Goal: Find specific page/section: Find specific page/section

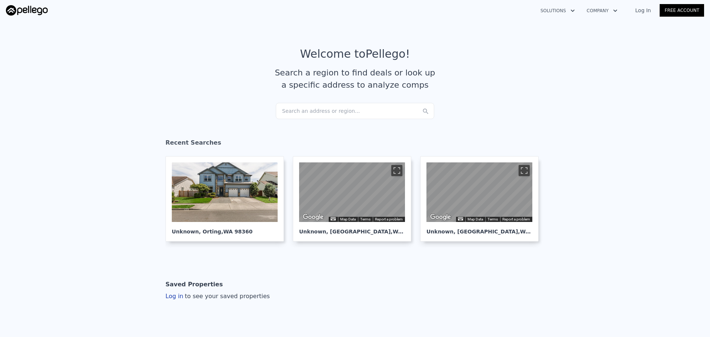
click at [283, 110] on div "Search an address or region..." at bounding box center [355, 111] width 158 height 16
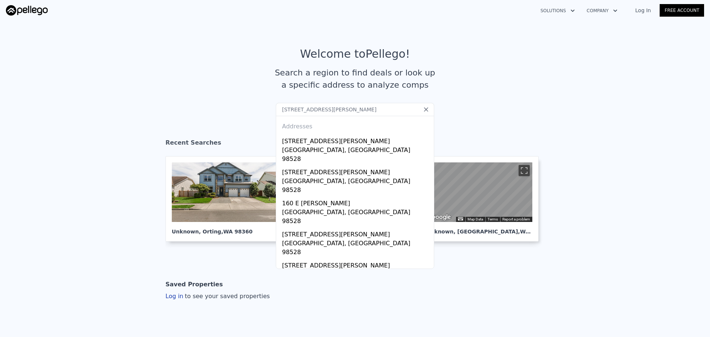
click at [309, 109] on input "141 E Rasor Ln, Belfair, WA 98528" at bounding box center [355, 109] width 158 height 13
click at [353, 110] on input "141 E Rasor rd, Belfair, WA 98528" at bounding box center [355, 109] width 158 height 13
click at [314, 108] on input "141 E Rasor rd, Belfair" at bounding box center [355, 109] width 158 height 13
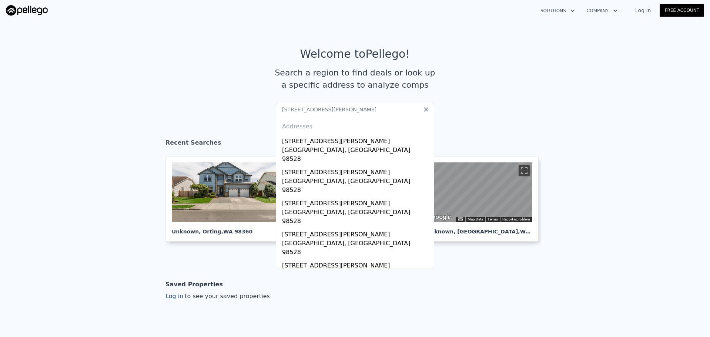
paste input "Ln, Belfair, WA 98528"
type input "141 E Rasor Ln, Belfair, WA 98528"
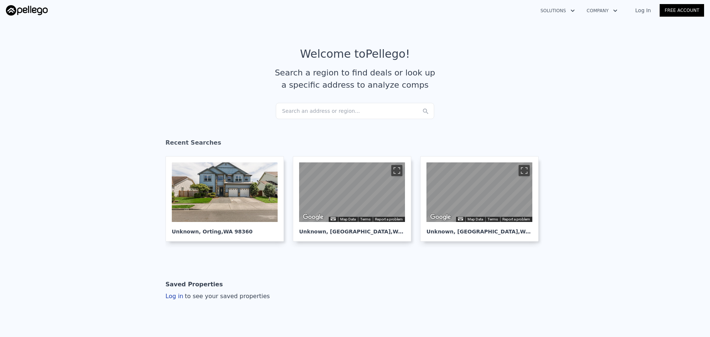
click at [288, 114] on div "Search an address or region..." at bounding box center [355, 111] width 158 height 16
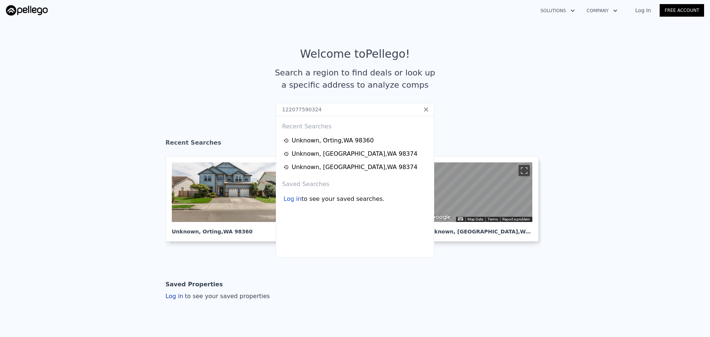
type input "122077590324"
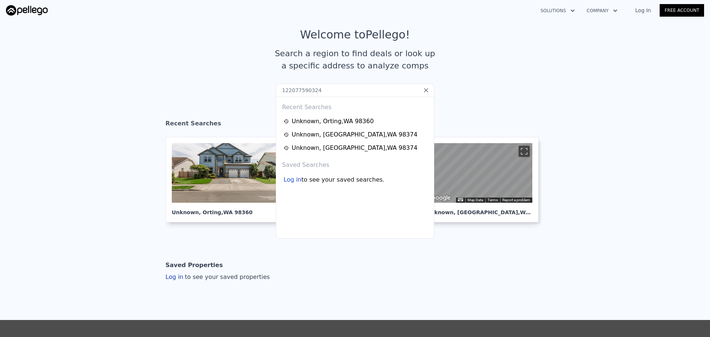
scroll to position [37, 0]
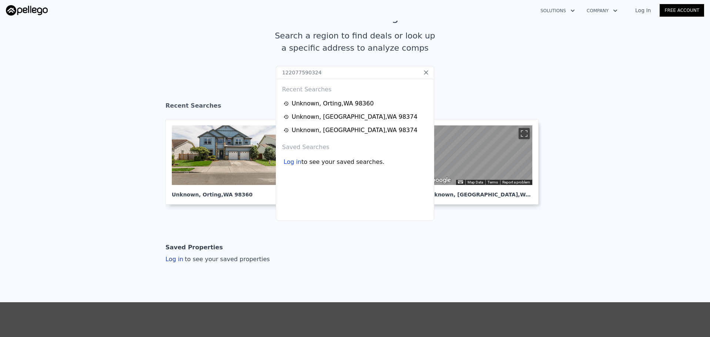
click at [52, 211] on section "Recent Searches Unknown , Orting , WA 98360 ← Move left → Move right ↑ Move up …" at bounding box center [355, 156] width 710 height 121
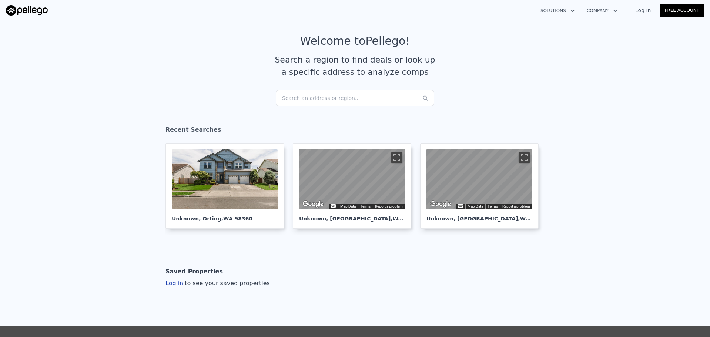
scroll to position [0, 0]
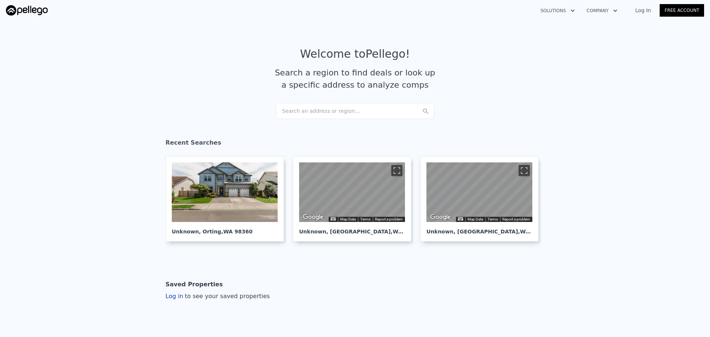
click at [300, 112] on div "Search an address or region..." at bounding box center [355, 111] width 158 height 16
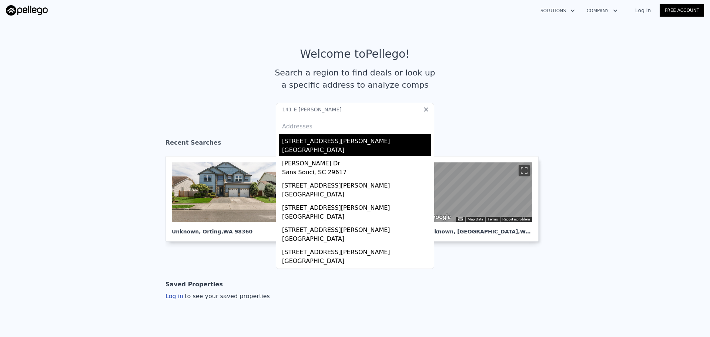
type input "141 E Rasor"
click at [314, 146] on div "Mason County, WA 98528" at bounding box center [356, 151] width 149 height 10
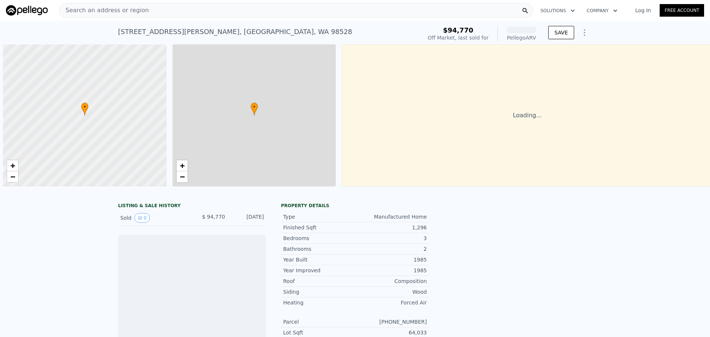
scroll to position [0, 3]
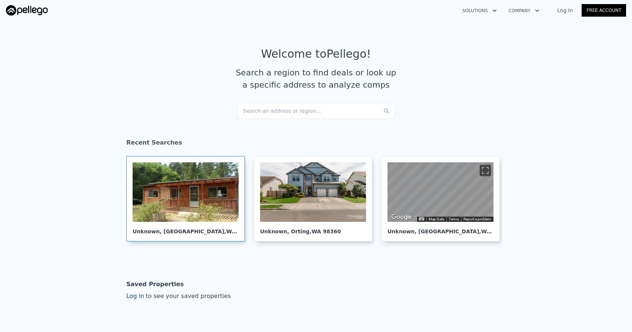
click at [178, 196] on div at bounding box center [186, 193] width 106 height 60
